Goal: Task Accomplishment & Management: Manage account settings

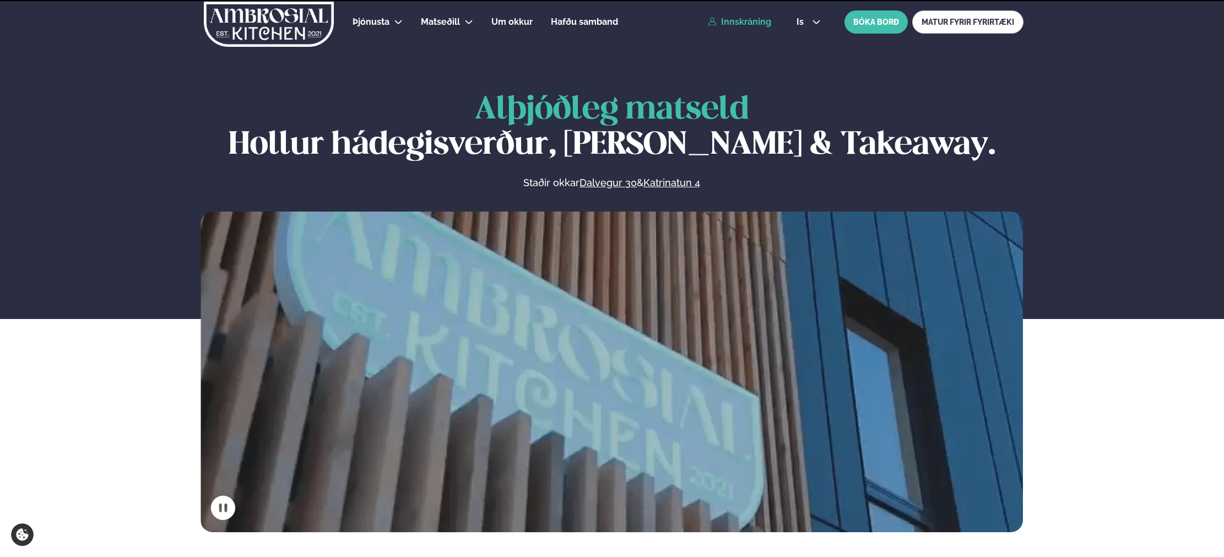
drag, startPoint x: 737, startPoint y: 18, endPoint x: 744, endPoint y: 24, distance: 9.0
click at [737, 18] on link "Innskráning" at bounding box center [739, 22] width 63 height 10
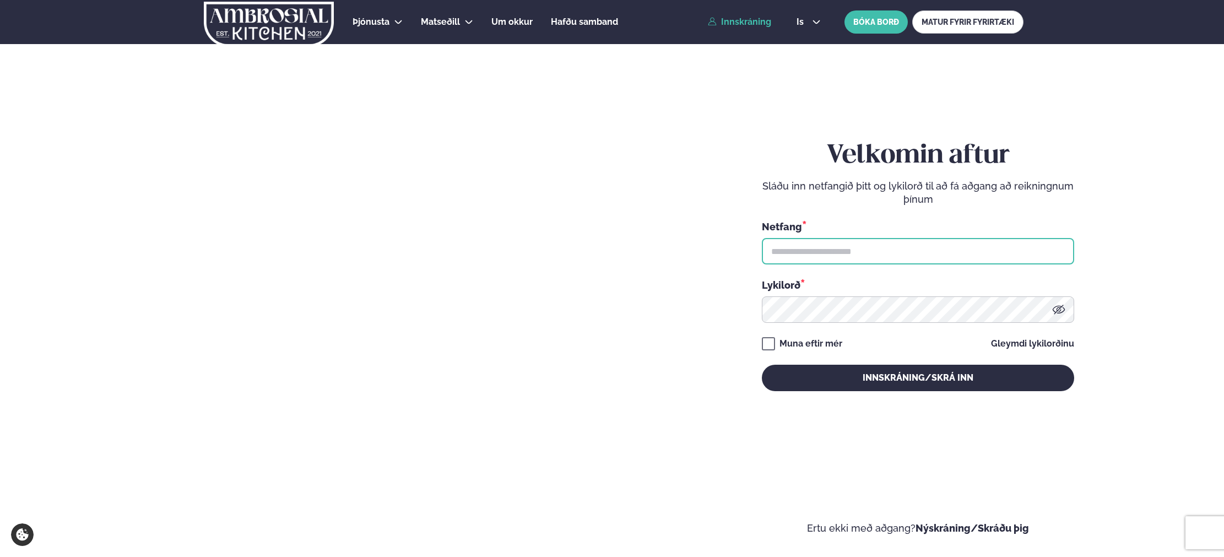
click at [884, 257] on input "text" at bounding box center [918, 251] width 312 height 26
type input "**********"
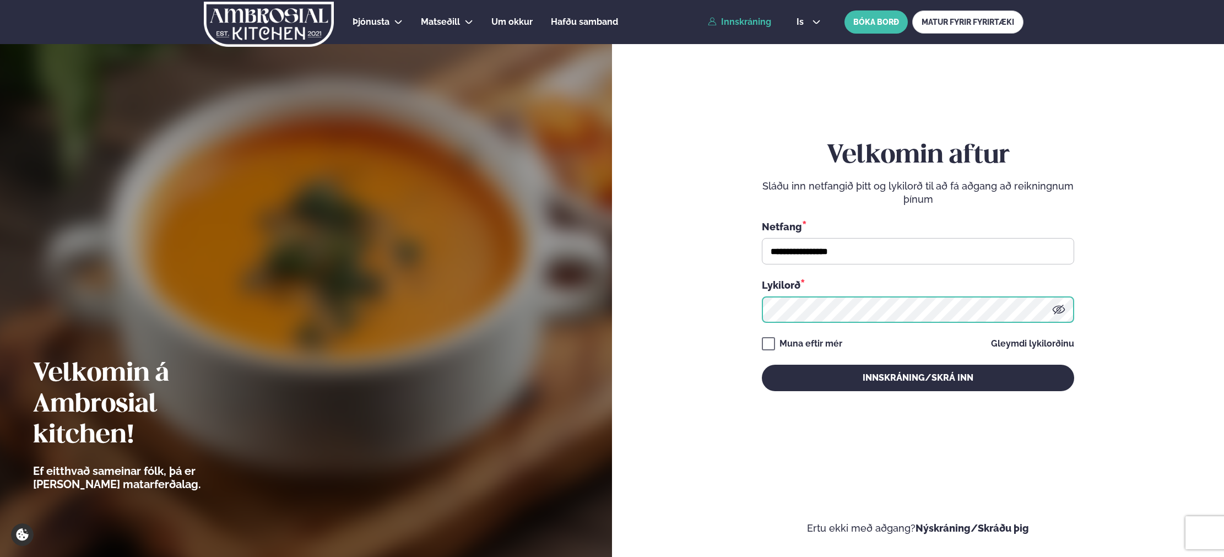
click at [762, 365] on button "Innskráning/Skrá inn" at bounding box center [918, 378] width 312 height 26
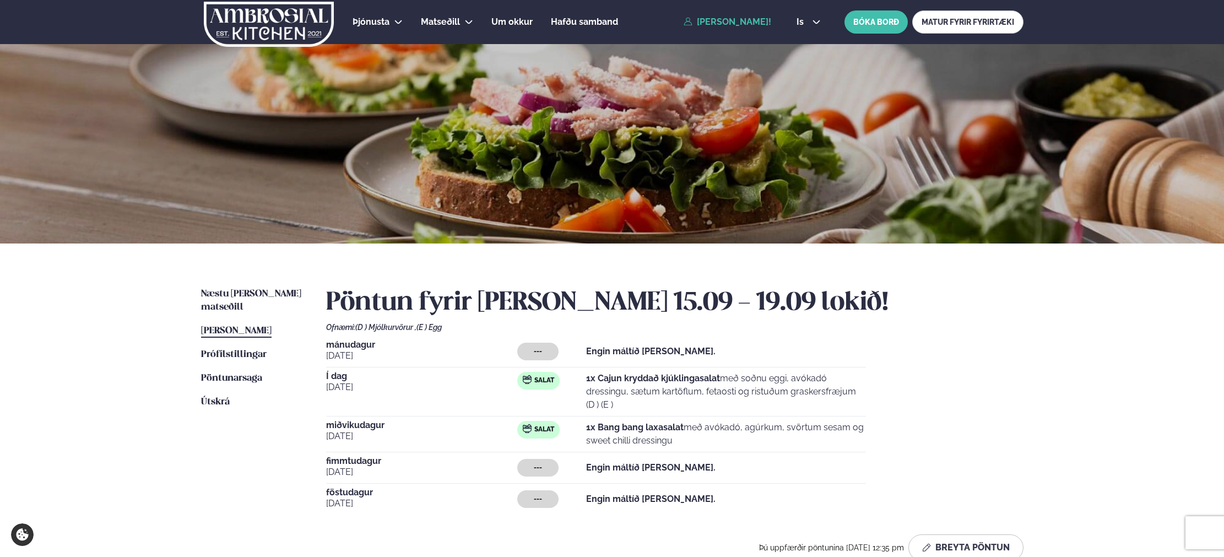
click at [735, 392] on p "1x Cajun kryddað kjúklingasalat með soðnu eggi, avókadó dressingu, sætum kartöf…" at bounding box center [726, 392] width 280 height 40
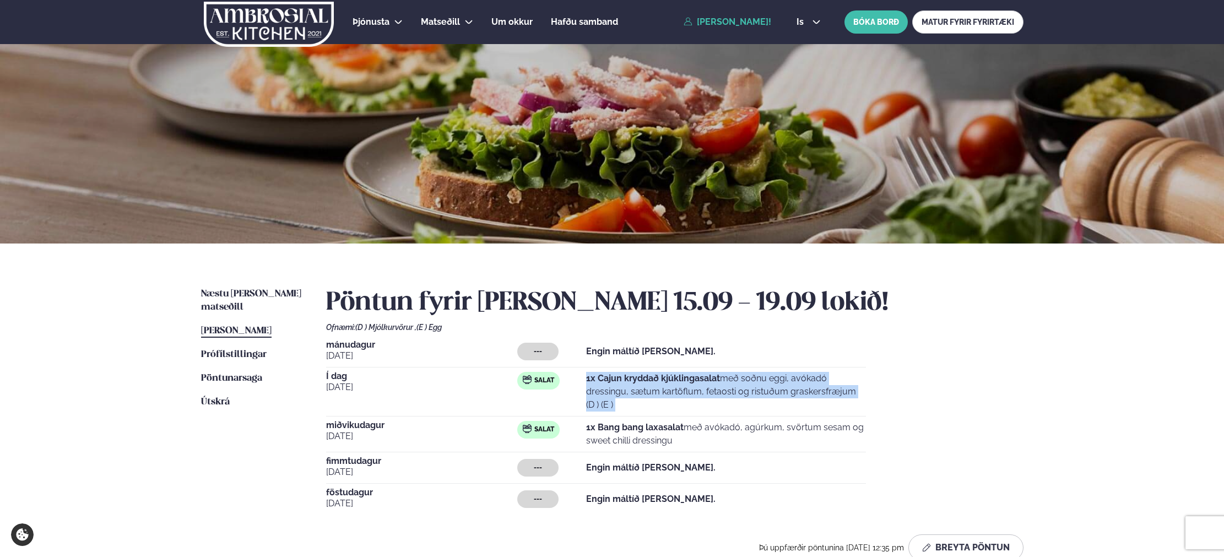
click at [735, 392] on p "1x Cajun kryddað kjúklingasalat með soðnu eggi, avókadó dressingu, sætum kartöf…" at bounding box center [726, 392] width 280 height 40
click at [789, 404] on p "1x Cajun kryddað kjúklingasalat með soðnu eggi, avókadó dressingu, sætum kartöf…" at bounding box center [726, 392] width 280 height 40
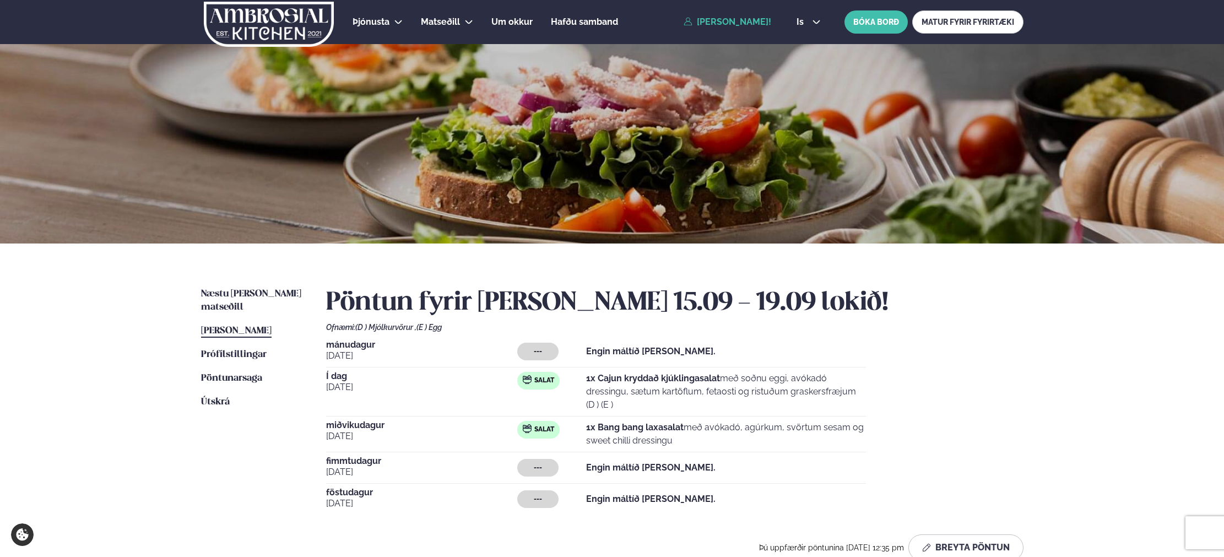
click at [639, 393] on p "1x Cajun kryddað kjúklingasalat með soðnu eggi, avókadó dressingu, sætum kartöf…" at bounding box center [726, 392] width 280 height 40
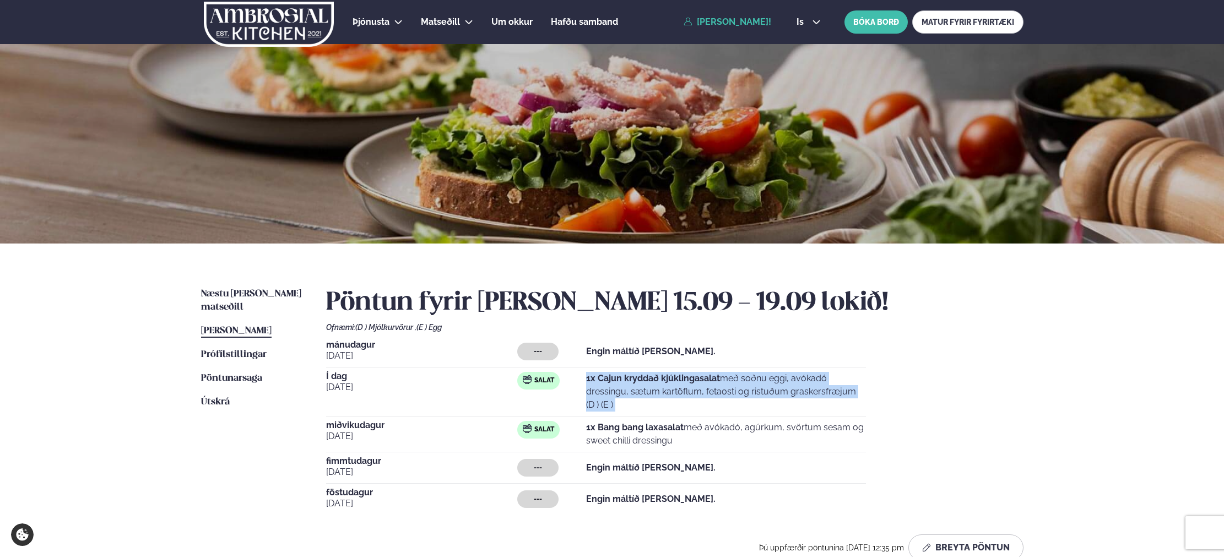
drag, startPoint x: 639, startPoint y: 393, endPoint x: 728, endPoint y: 388, distance: 89.4
click at [641, 393] on p "1x Cajun kryddað kjúklingasalat með soðnu eggi, avókadó dressingu, sætum kartöf…" at bounding box center [726, 392] width 280 height 40
click at [728, 388] on p "1x Cajun kryddað kjúklingasalat með soðnu eggi, avókadó dressingu, sætum kartöf…" at bounding box center [726, 392] width 280 height 40
